Goal: Task Accomplishment & Management: Manage account settings

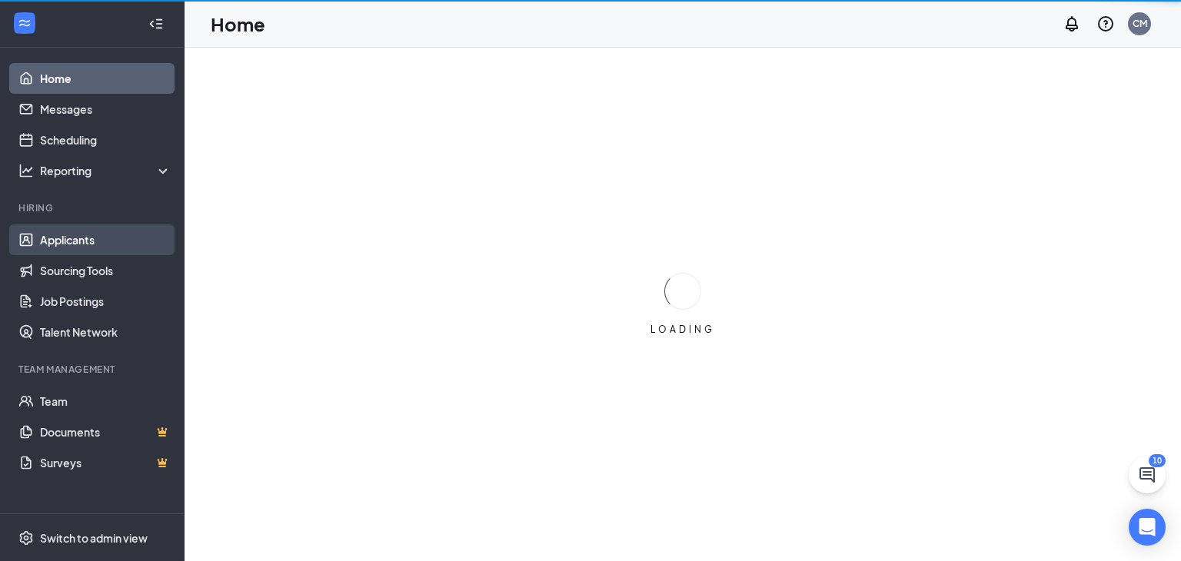
click at [82, 243] on link "Applicants" at bounding box center [106, 240] width 132 height 31
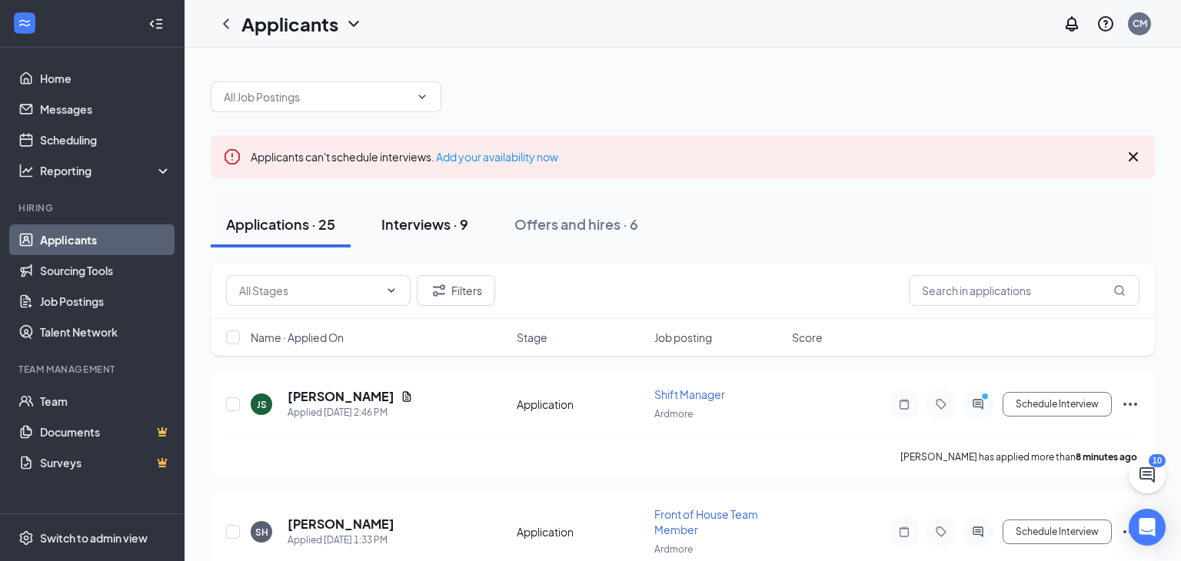
click at [420, 218] on div "Interviews · 9" at bounding box center [425, 224] width 87 height 19
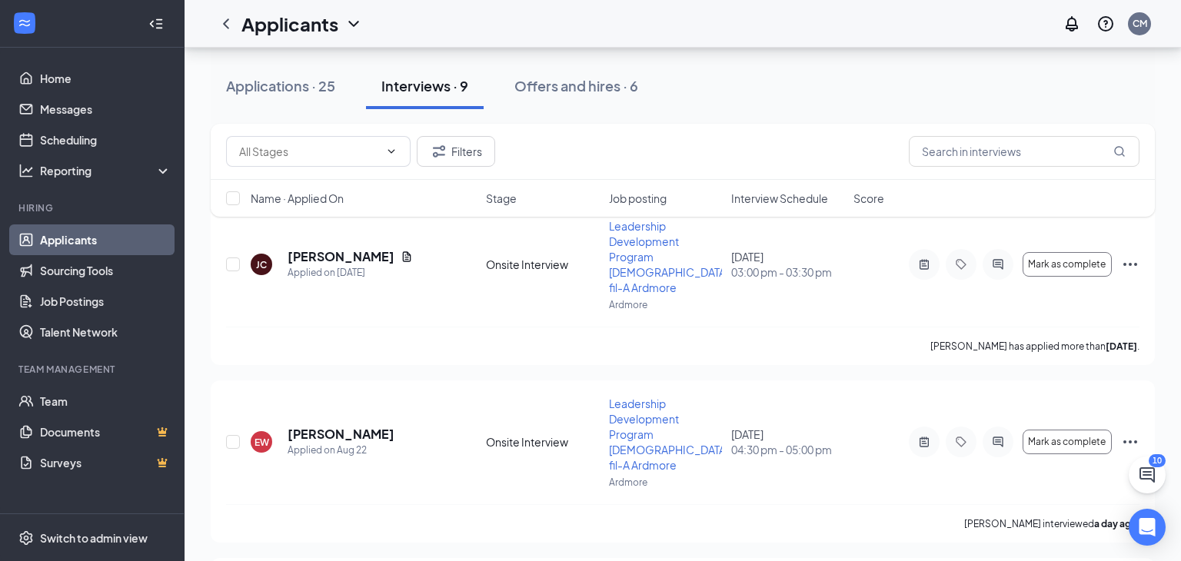
scroll to position [173, 0]
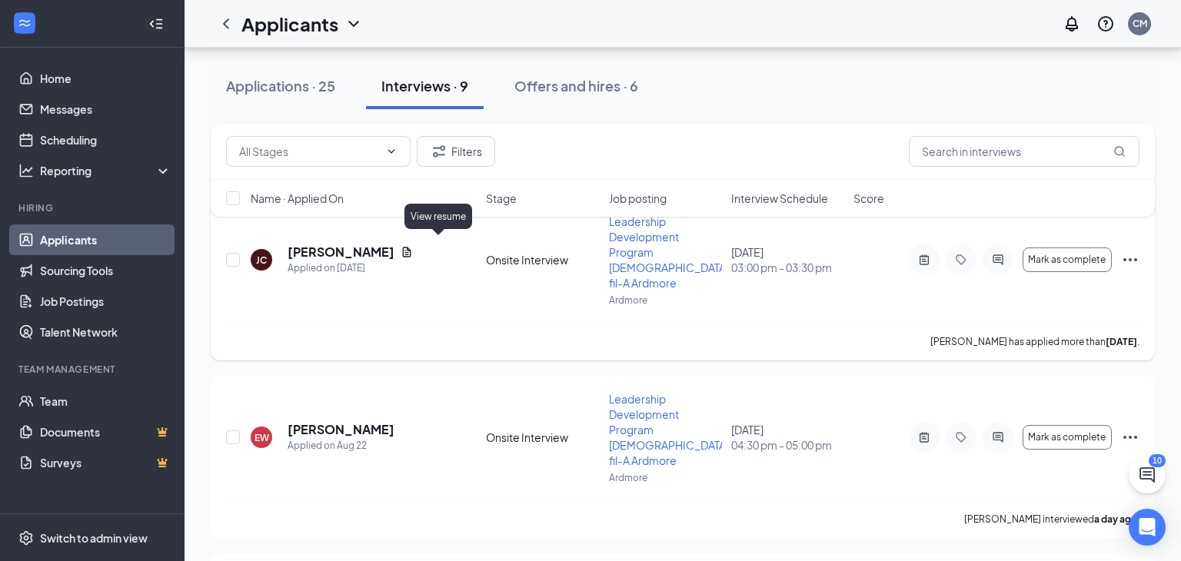
click at [413, 246] on icon "Document" at bounding box center [407, 252] width 12 height 12
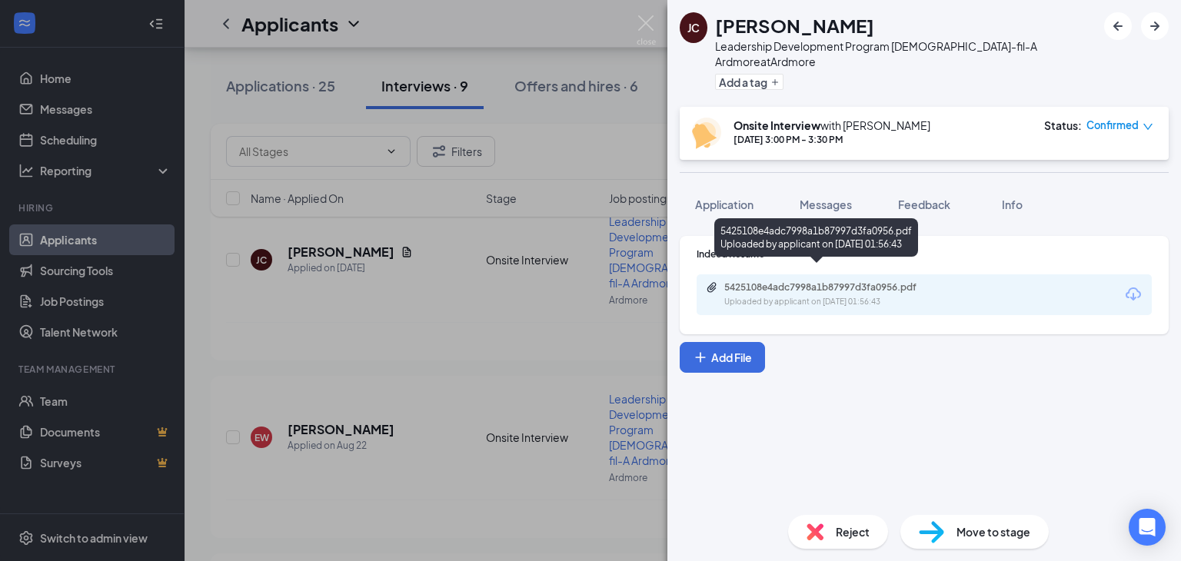
click at [870, 296] on div "Uploaded by applicant on [DATE] 01:56:43" at bounding box center [840, 302] width 231 height 12
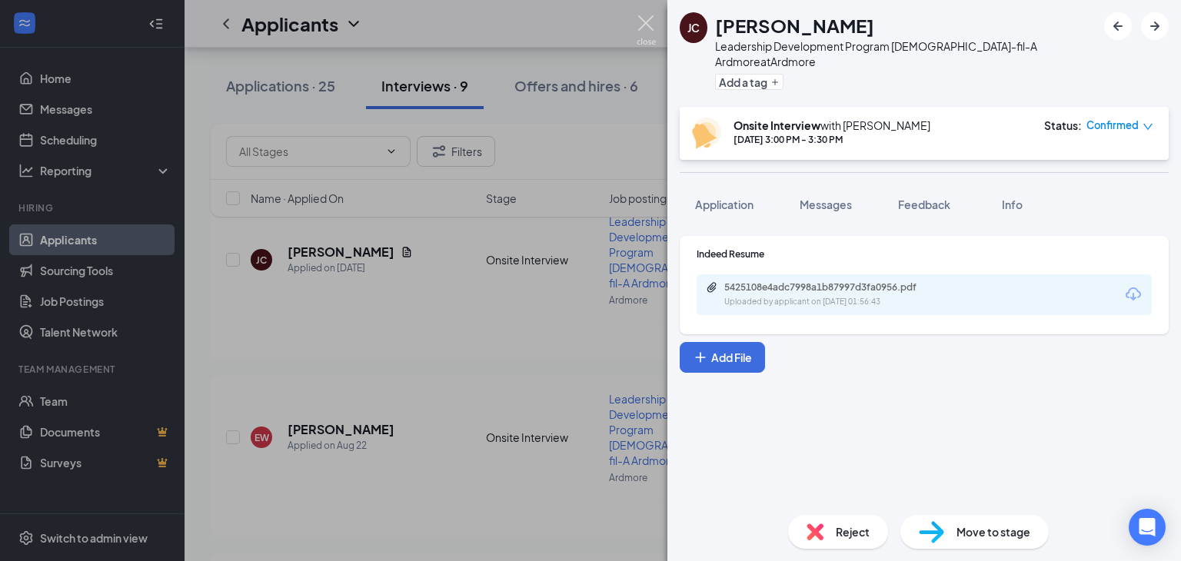
click at [645, 22] on img at bounding box center [646, 30] width 19 height 30
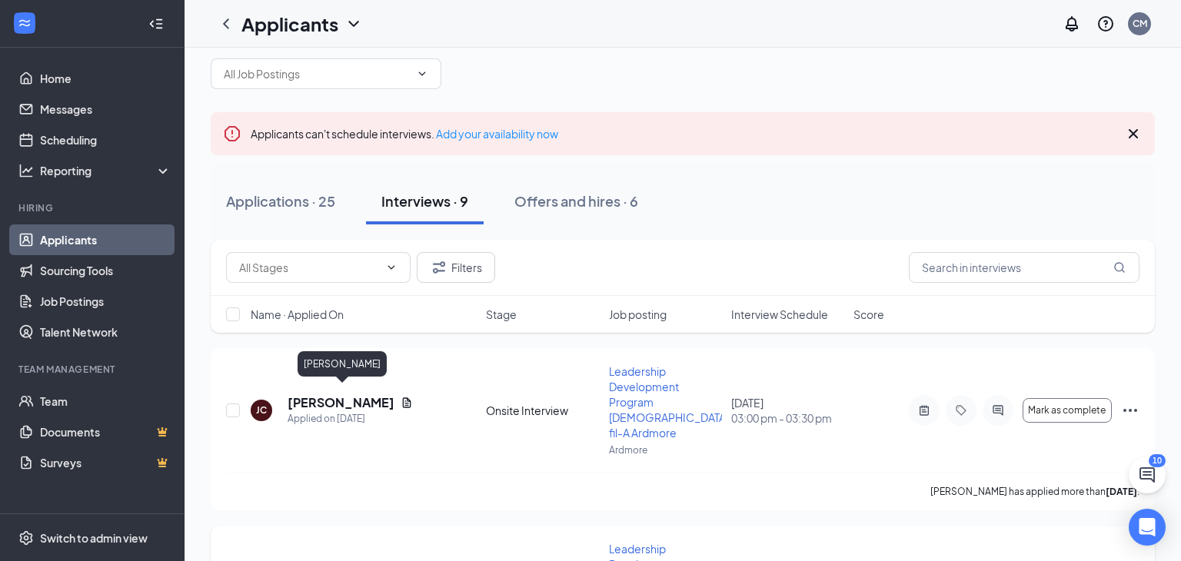
scroll to position [22, 0]
click at [323, 395] on h5 "[PERSON_NAME]" at bounding box center [341, 403] width 107 height 17
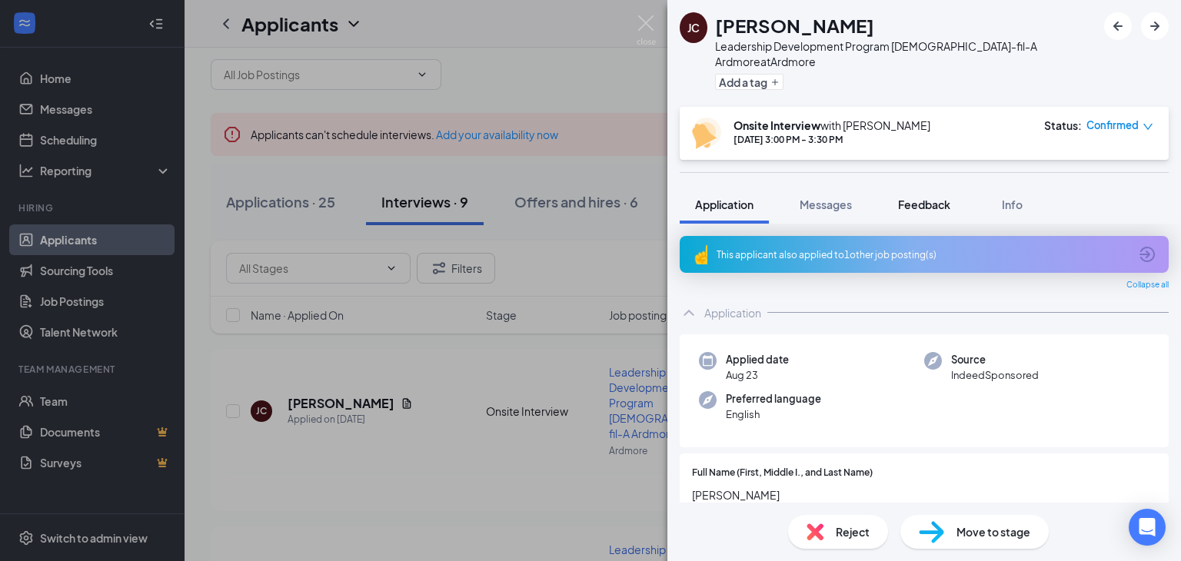
click at [926, 198] on span "Feedback" at bounding box center [924, 205] width 52 height 14
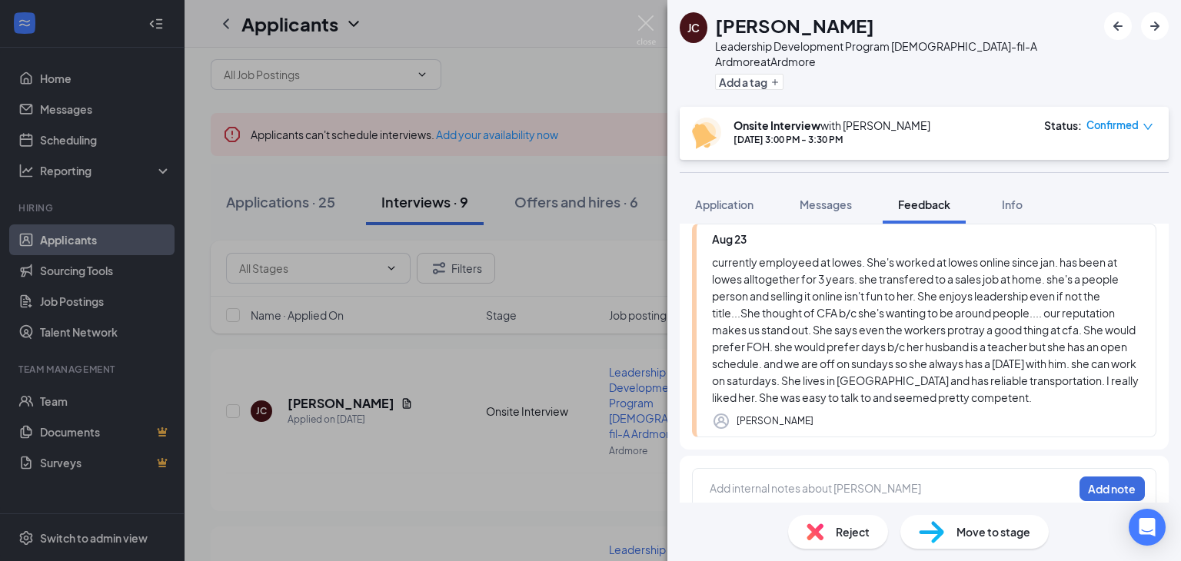
scroll to position [129, 0]
click at [1017, 198] on span "Info" at bounding box center [1012, 205] width 21 height 14
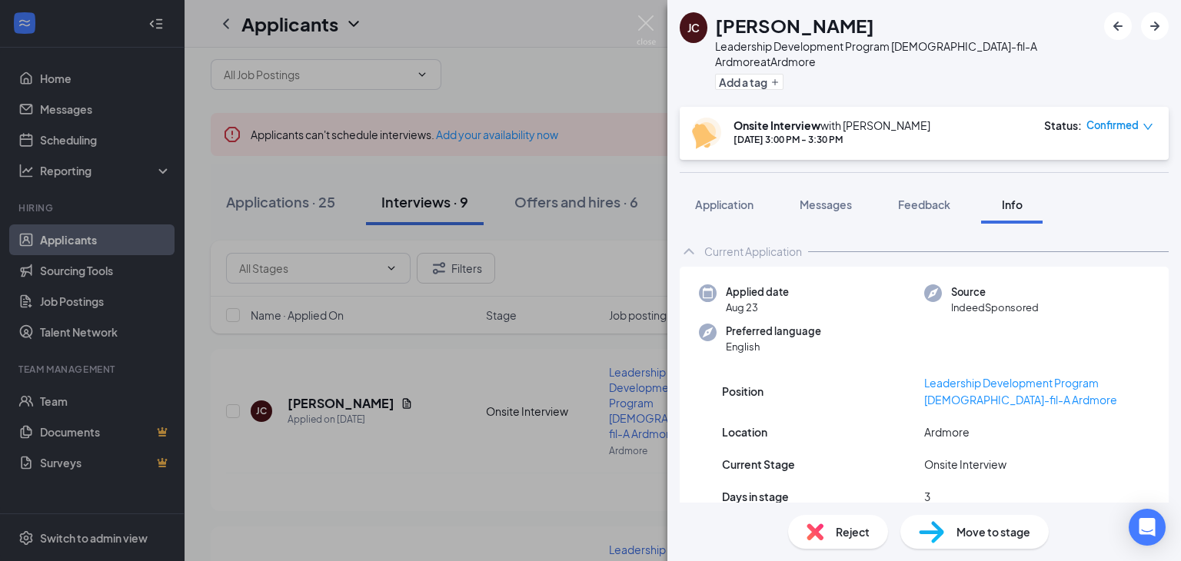
click at [551, 261] on div "[PERSON_NAME] Leadership Development Program [DEMOGRAPHIC_DATA]-fil-A Ardmore a…" at bounding box center [590, 280] width 1181 height 561
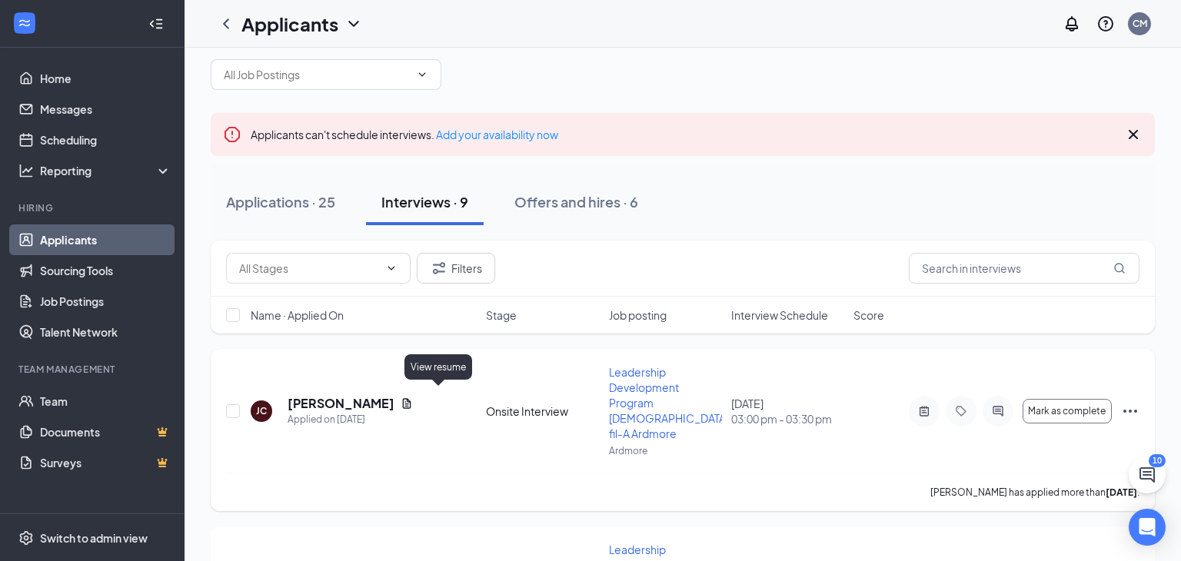
click at [413, 398] on icon "Document" at bounding box center [407, 404] width 12 height 12
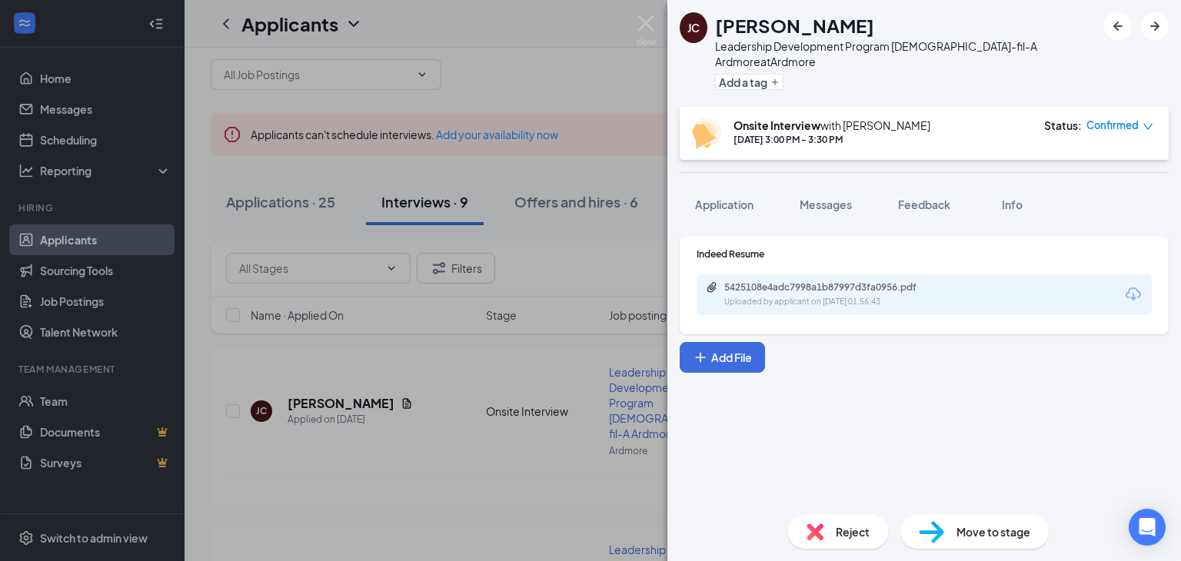
click at [774, 282] on div "5425108e4adc7998a1b87997d3fa0956.pdf" at bounding box center [832, 288] width 215 height 12
click at [946, 198] on span "Feedback" at bounding box center [924, 205] width 52 height 14
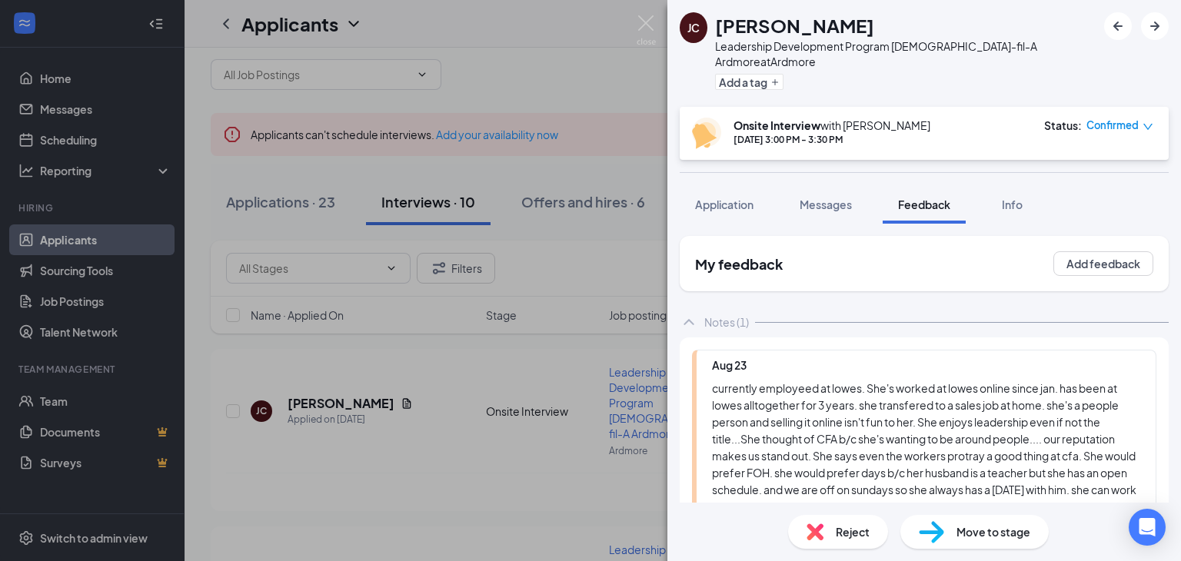
scroll to position [129, 0]
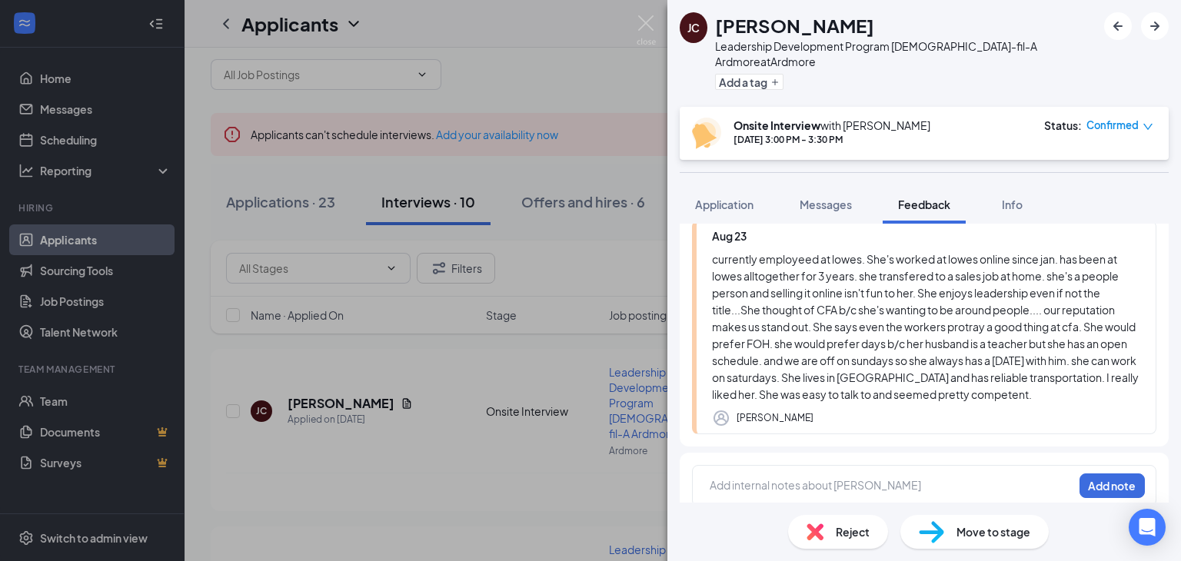
click at [771, 478] on div at bounding box center [892, 486] width 362 height 16
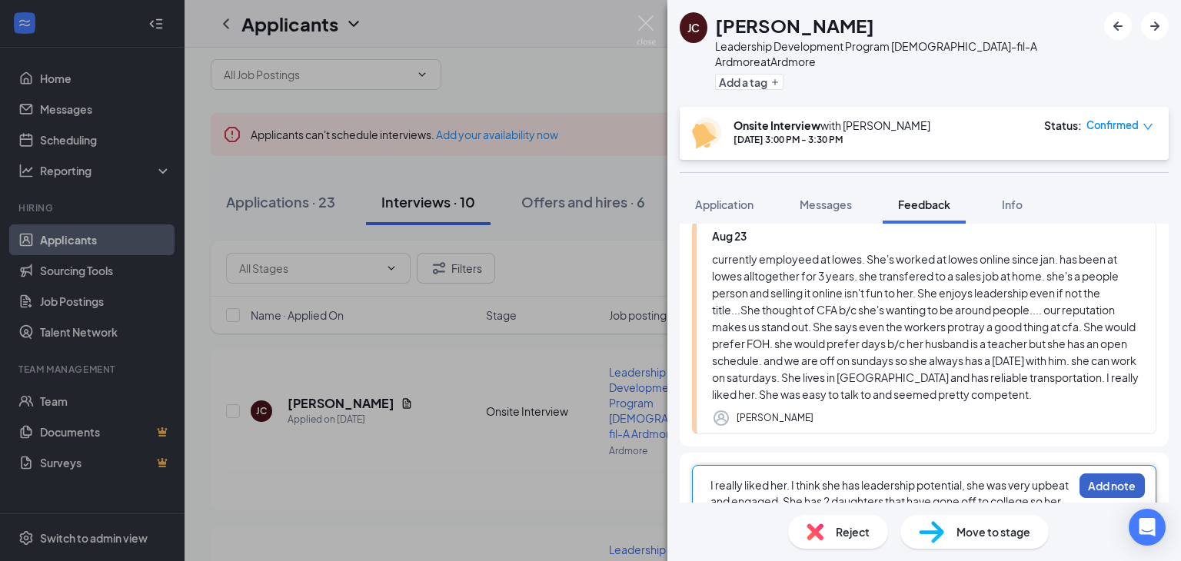
click at [1128, 478] on button "Add note" at bounding box center [1112, 486] width 65 height 25
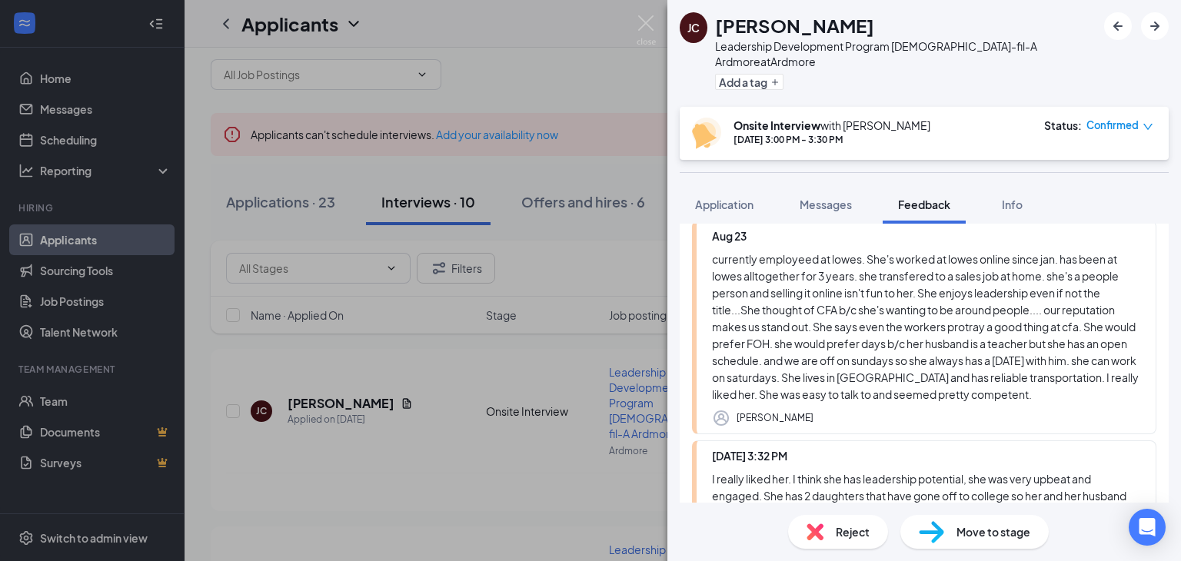
scroll to position [0, 0]
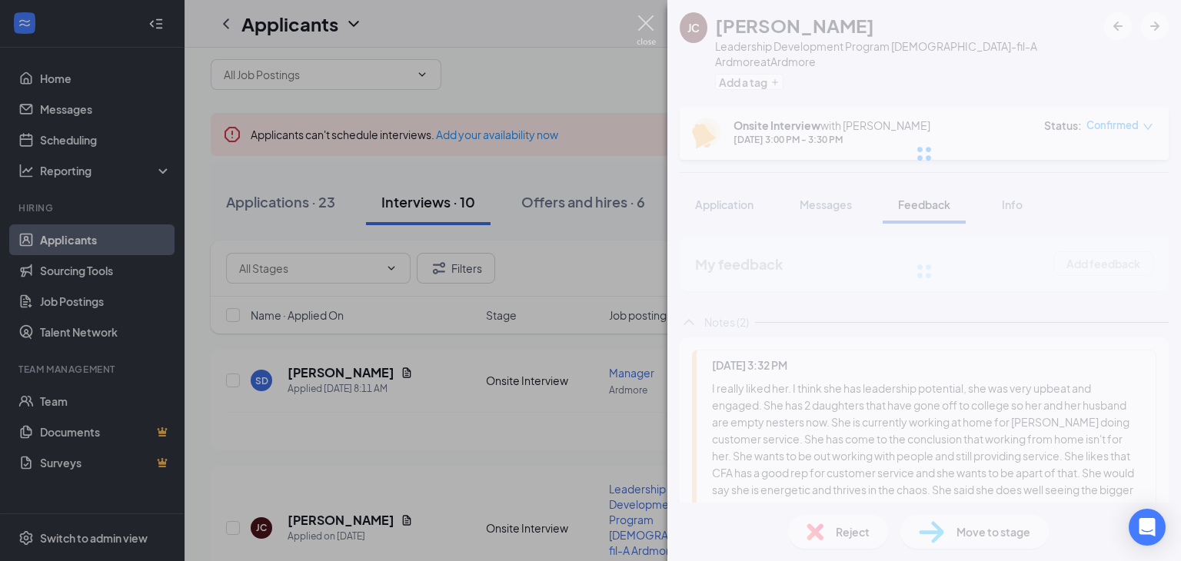
click at [647, 24] on img at bounding box center [646, 30] width 19 height 30
